Goal: Check status: Check status

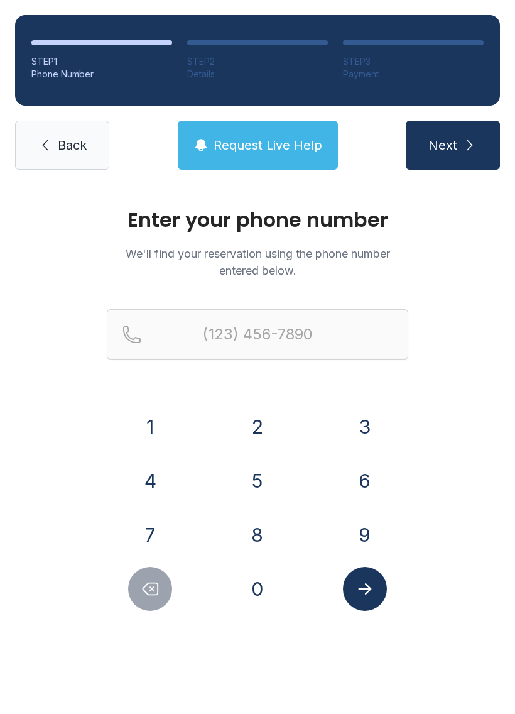
click at [381, 524] on button "9" at bounding box center [365, 535] width 44 height 44
click at [143, 470] on button "4" at bounding box center [150, 481] width 44 height 44
click at [228, 457] on div "1 2 3 4 5 6 7 8 9 0" at bounding box center [258, 508] width 302 height 206
click at [268, 473] on button "5" at bounding box center [258, 481] width 44 height 44
click at [258, 409] on button "2" at bounding box center [258, 427] width 44 height 44
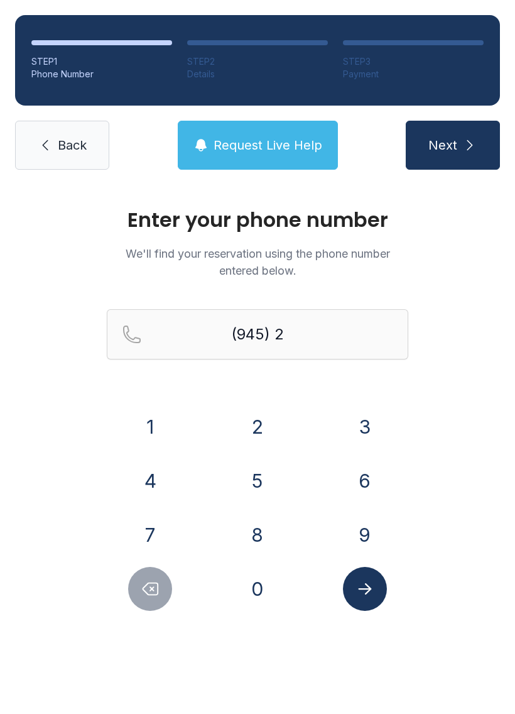
click at [254, 477] on button "5" at bounding box center [258, 481] width 44 height 44
click at [351, 544] on button "9" at bounding box center [365, 535] width 44 height 44
click at [364, 478] on button "6" at bounding box center [365, 481] width 44 height 44
click at [245, 483] on button "5" at bounding box center [258, 481] width 44 height 44
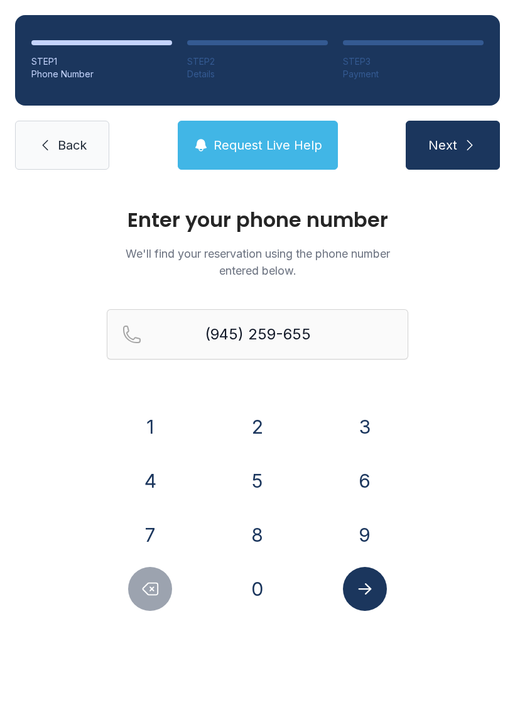
click at [135, 557] on div "1 2 3 4 5 6 7 8 9 0" at bounding box center [258, 508] width 302 height 206
click at [158, 534] on button "7" at bounding box center [150, 535] width 44 height 44
type input "[PHONE_NUMBER]"
click at [359, 593] on icon "Submit lookup form" at bounding box center [365, 589] width 19 height 19
